Goal: Task Accomplishment & Management: Manage account settings

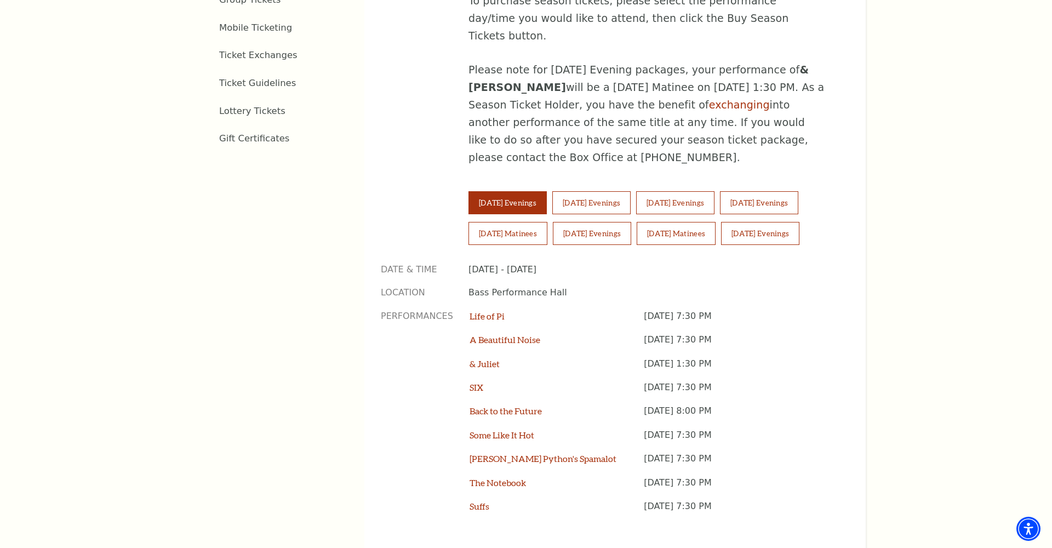
scroll to position [719, 0]
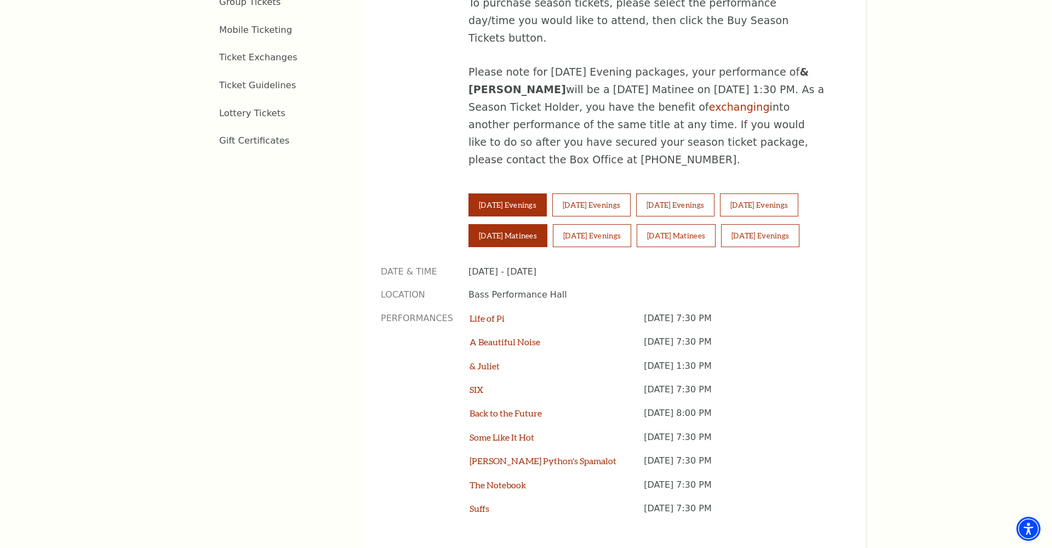
click at [484, 224] on button "Saturday Matinees" at bounding box center [508, 235] width 79 height 23
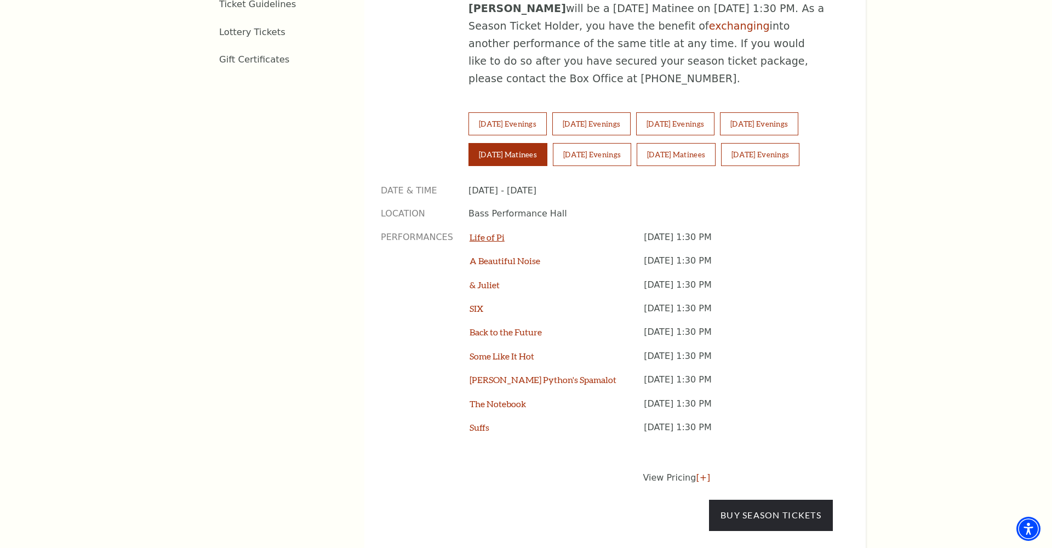
scroll to position [807, 0]
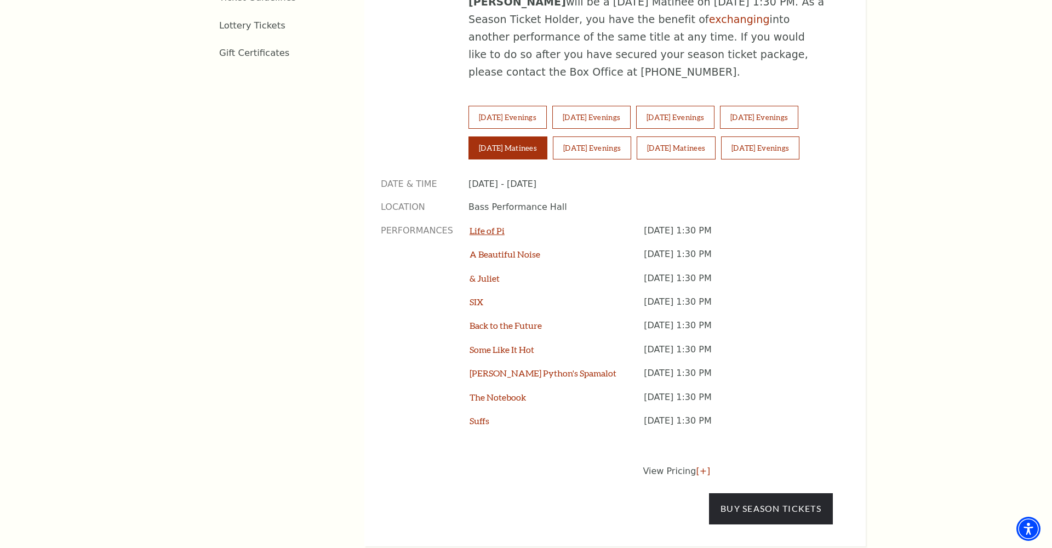
click at [484, 225] on link "Life of Pi" at bounding box center [487, 230] width 35 height 10
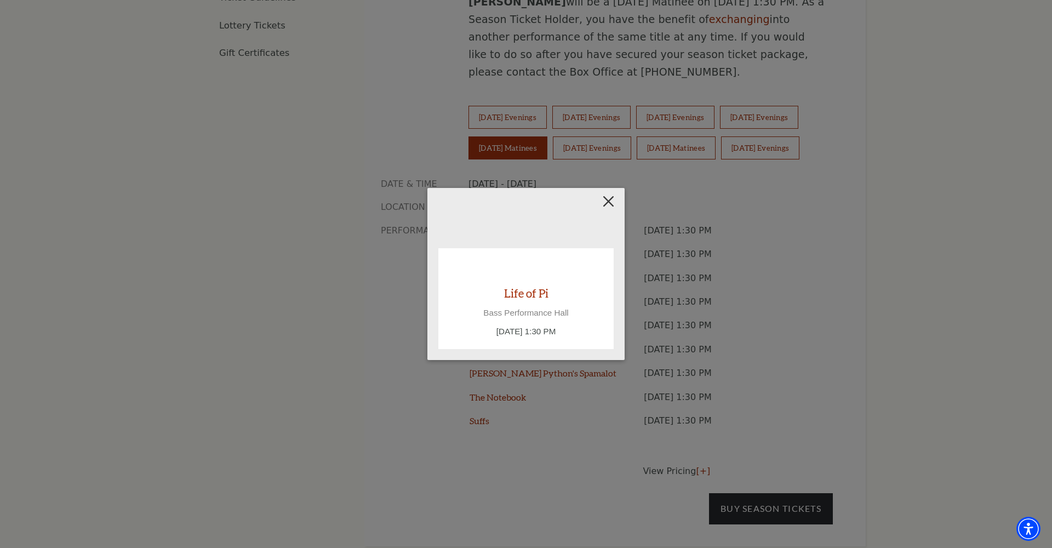
click at [612, 202] on button "Close" at bounding box center [608, 201] width 21 height 21
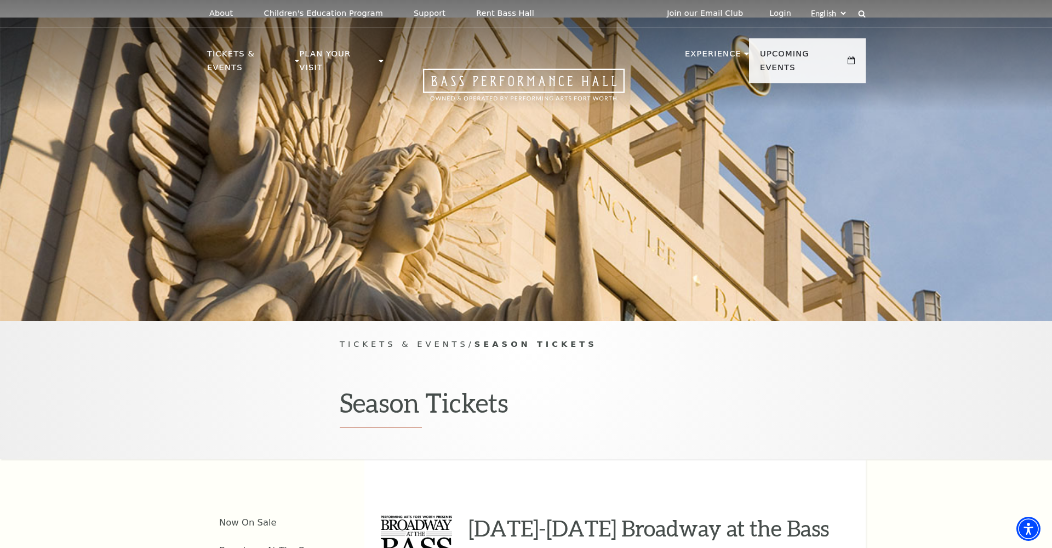
scroll to position [0, 0]
click at [775, 16] on link "Login" at bounding box center [780, 13] width 39 height 27
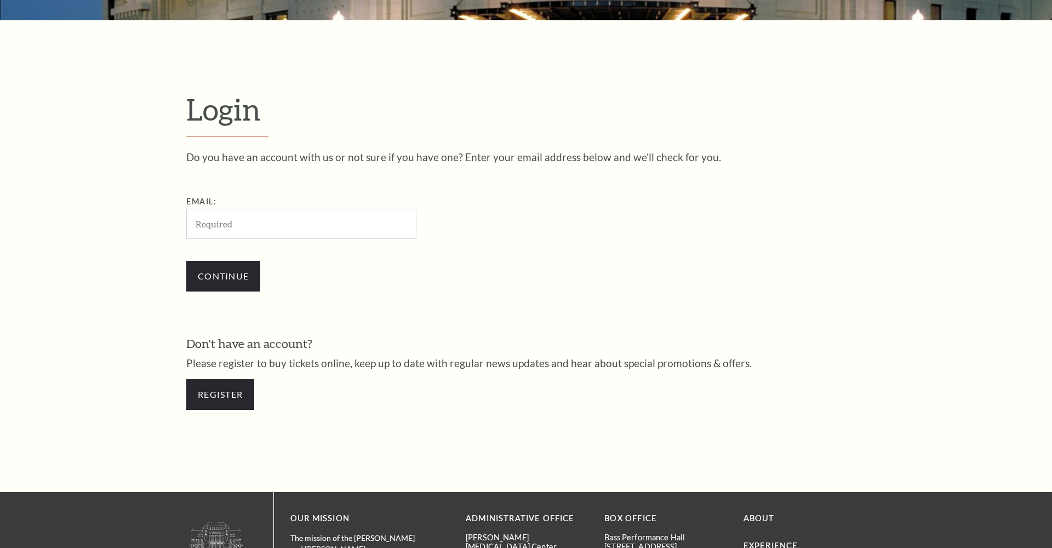
scroll to position [368, 0]
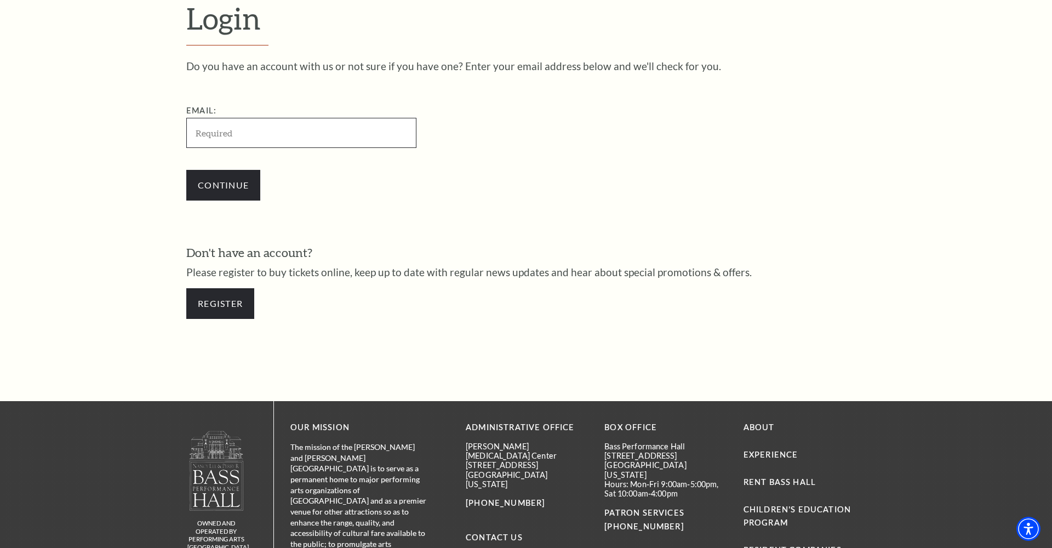
type input "[EMAIL_ADDRESS][DOMAIN_NAME]"
click at [248, 179] on input "Continue" at bounding box center [223, 185] width 74 height 31
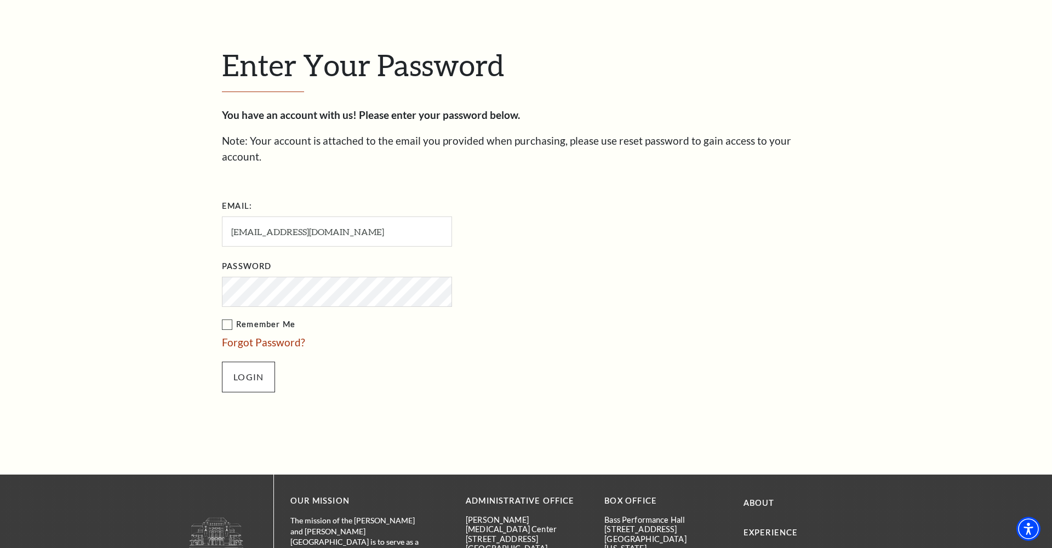
click at [249, 362] on input "Login" at bounding box center [248, 377] width 53 height 31
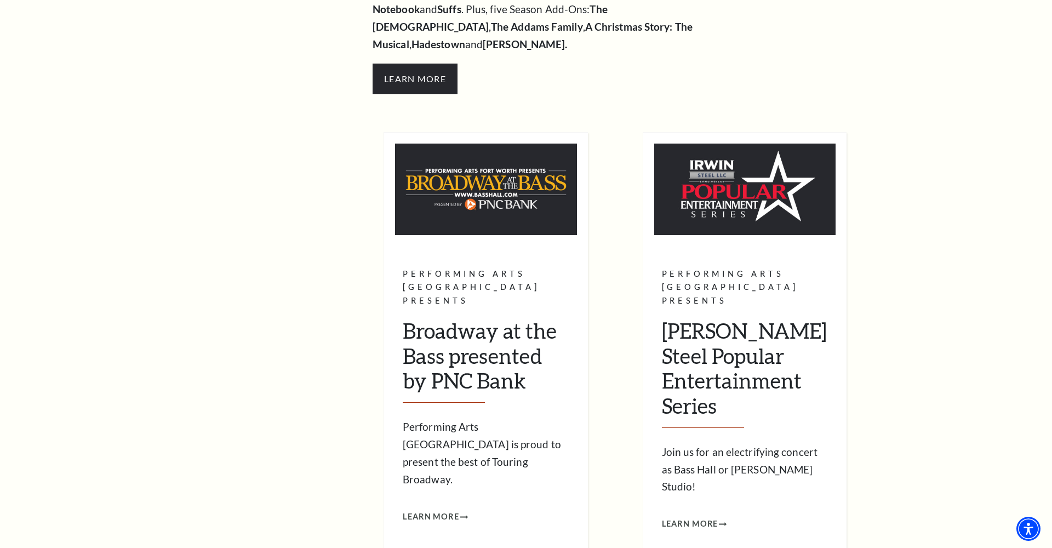
scroll to position [346, 0]
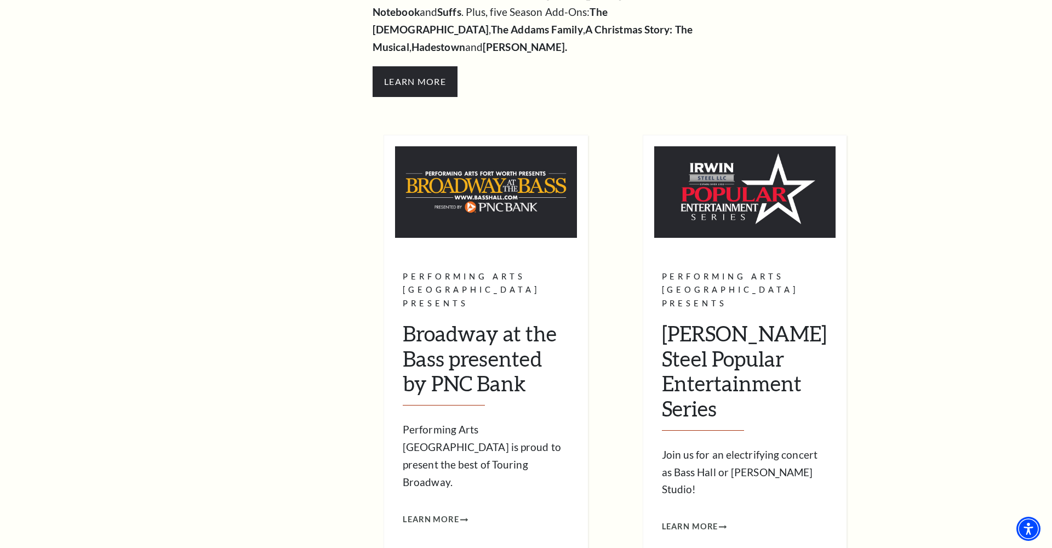
click at [455, 173] on img at bounding box center [486, 192] width 182 height 92
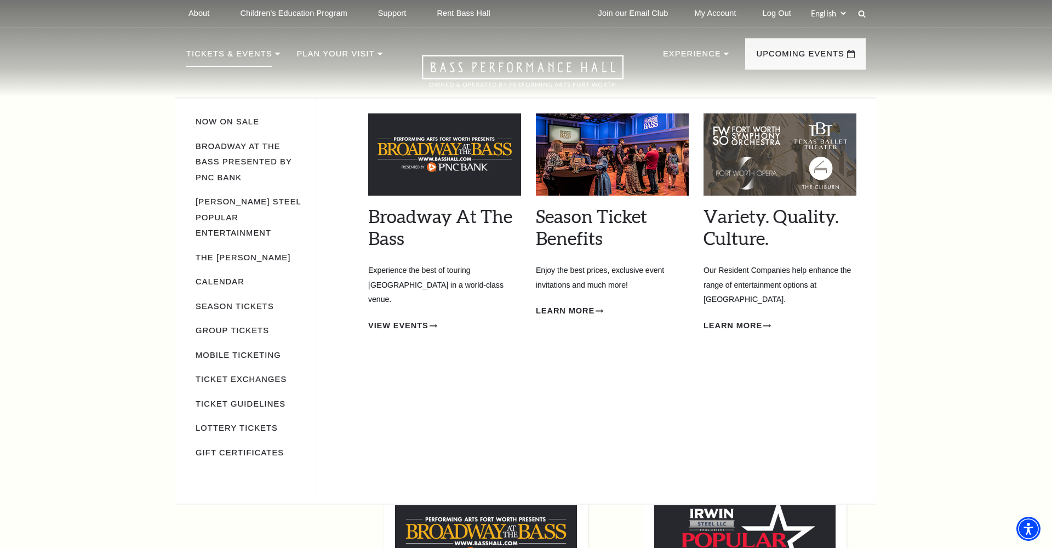
scroll to position [1, 0]
